Goal: Book appointment/travel/reservation

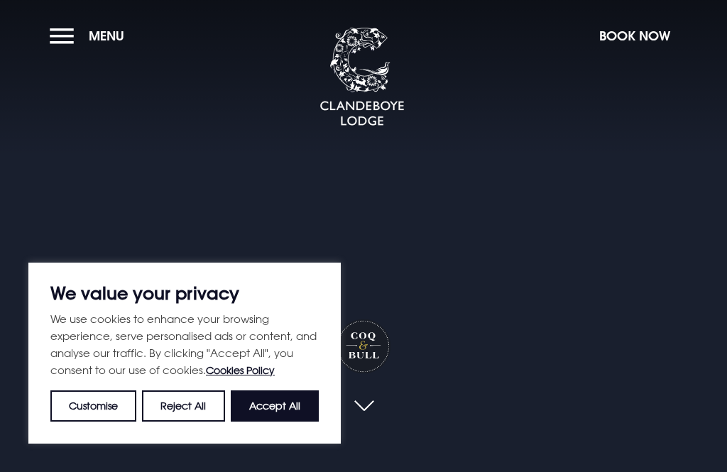
click at [288, 410] on button "Accept All" at bounding box center [275, 405] width 88 height 31
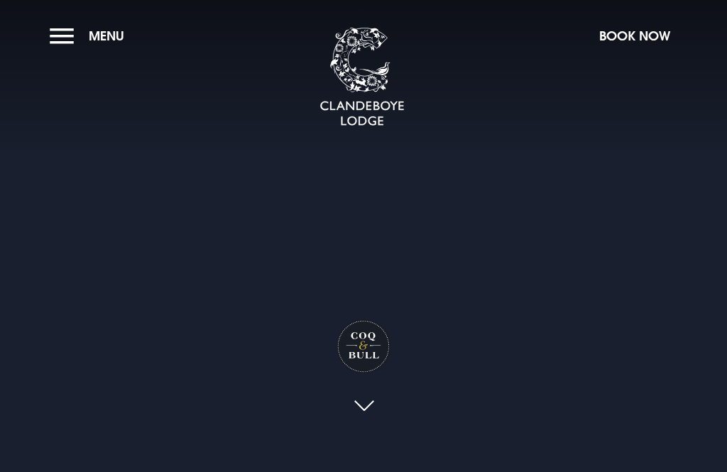
checkbox input "true"
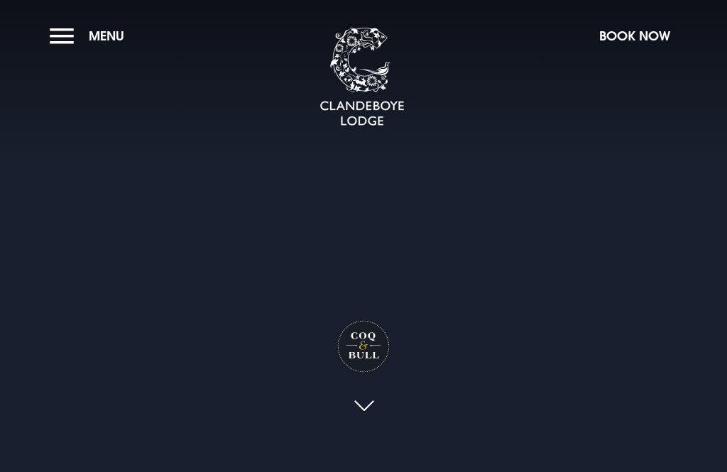
click at [62, 35] on button "Menu" at bounding box center [91, 36] width 82 height 31
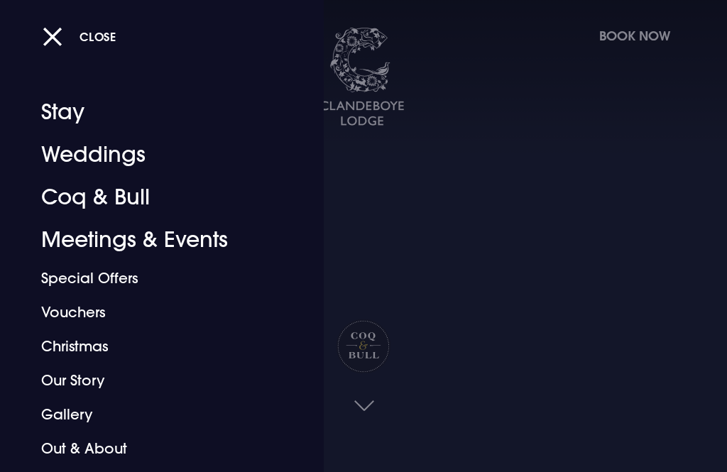
click at [617, 34] on div at bounding box center [363, 236] width 727 height 472
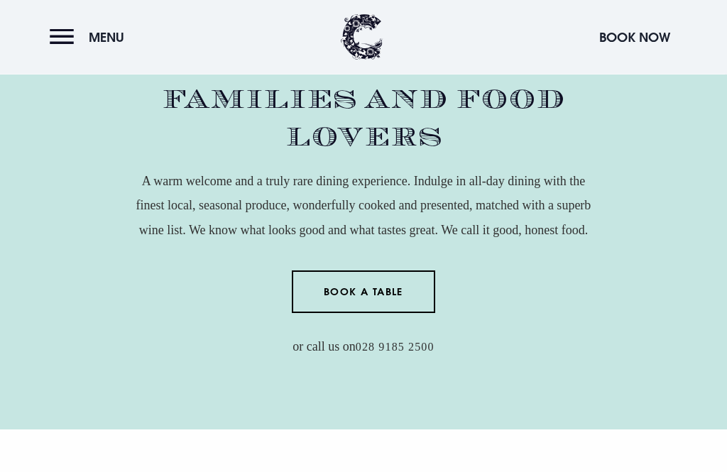
scroll to position [520, 0]
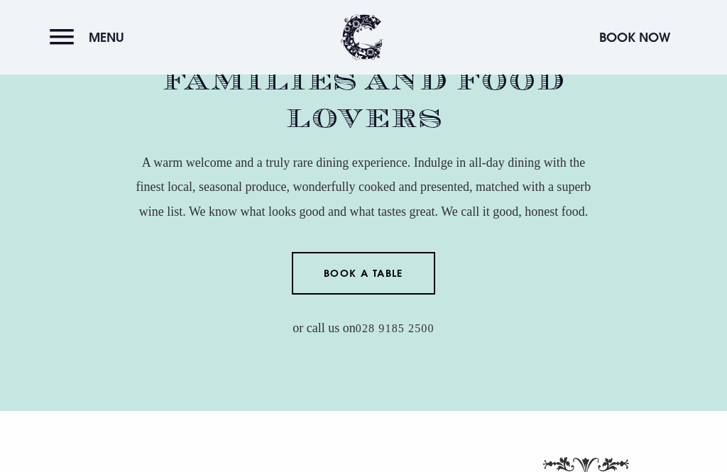
click at [60, 34] on button "Menu" at bounding box center [91, 37] width 82 height 31
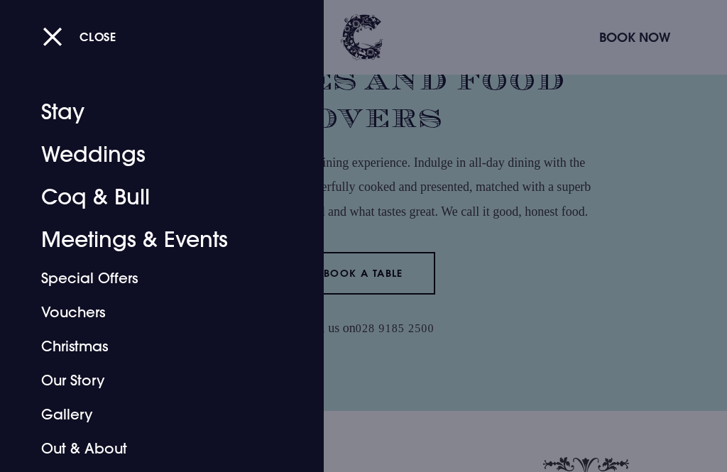
click at [62, 201] on link "Coq & Bull" at bounding box center [153, 197] width 224 height 43
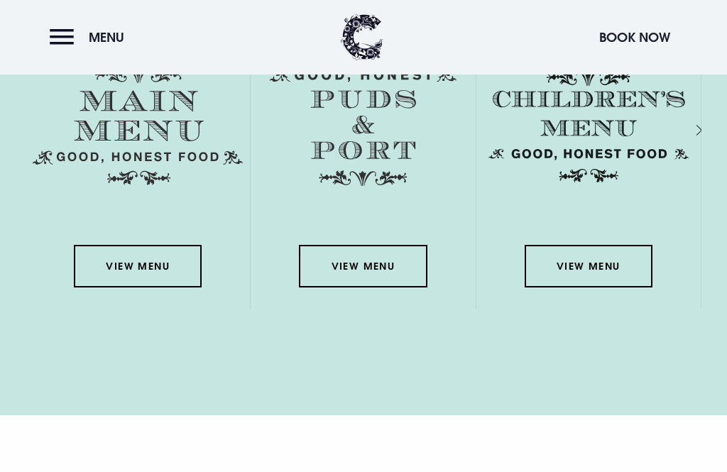
scroll to position [2042, 0]
click at [104, 288] on link "View Menu" at bounding box center [138, 267] width 128 height 43
click at [620, 31] on button "Book Now" at bounding box center [634, 37] width 85 height 31
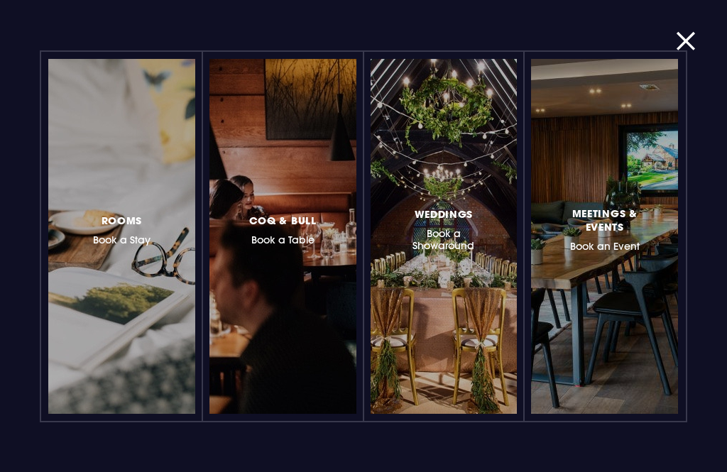
click at [262, 224] on span "Coq & Bull" at bounding box center [282, 220] width 67 height 13
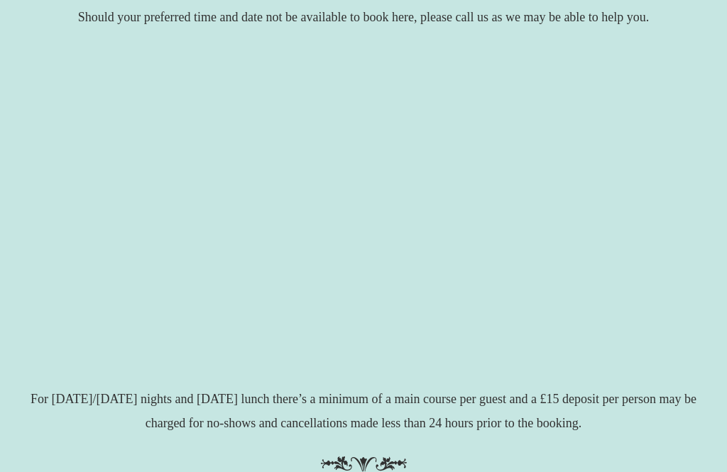
scroll to position [257, 0]
